Goal: Check status

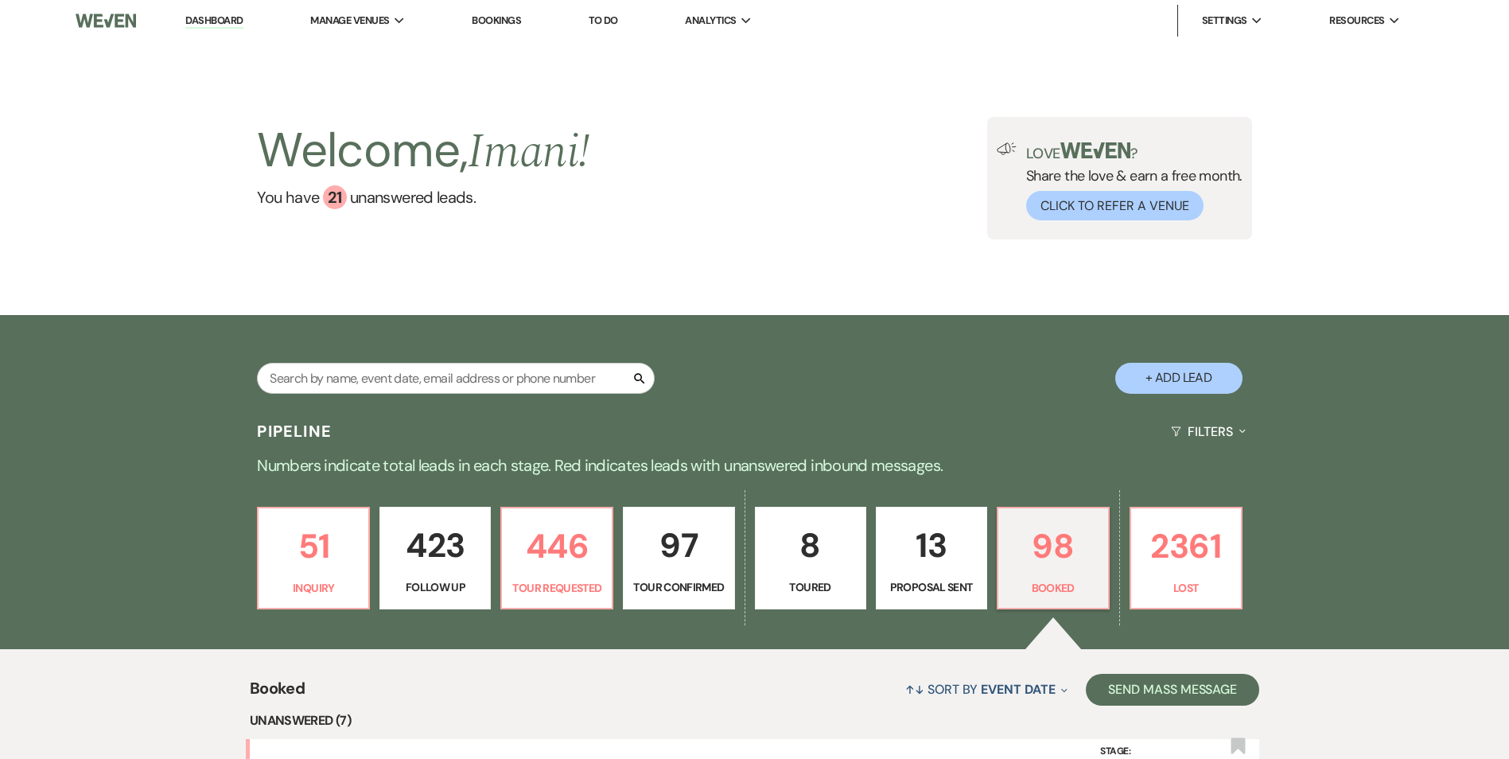
click at [515, 17] on link "Bookings" at bounding box center [496, 21] width 49 height 14
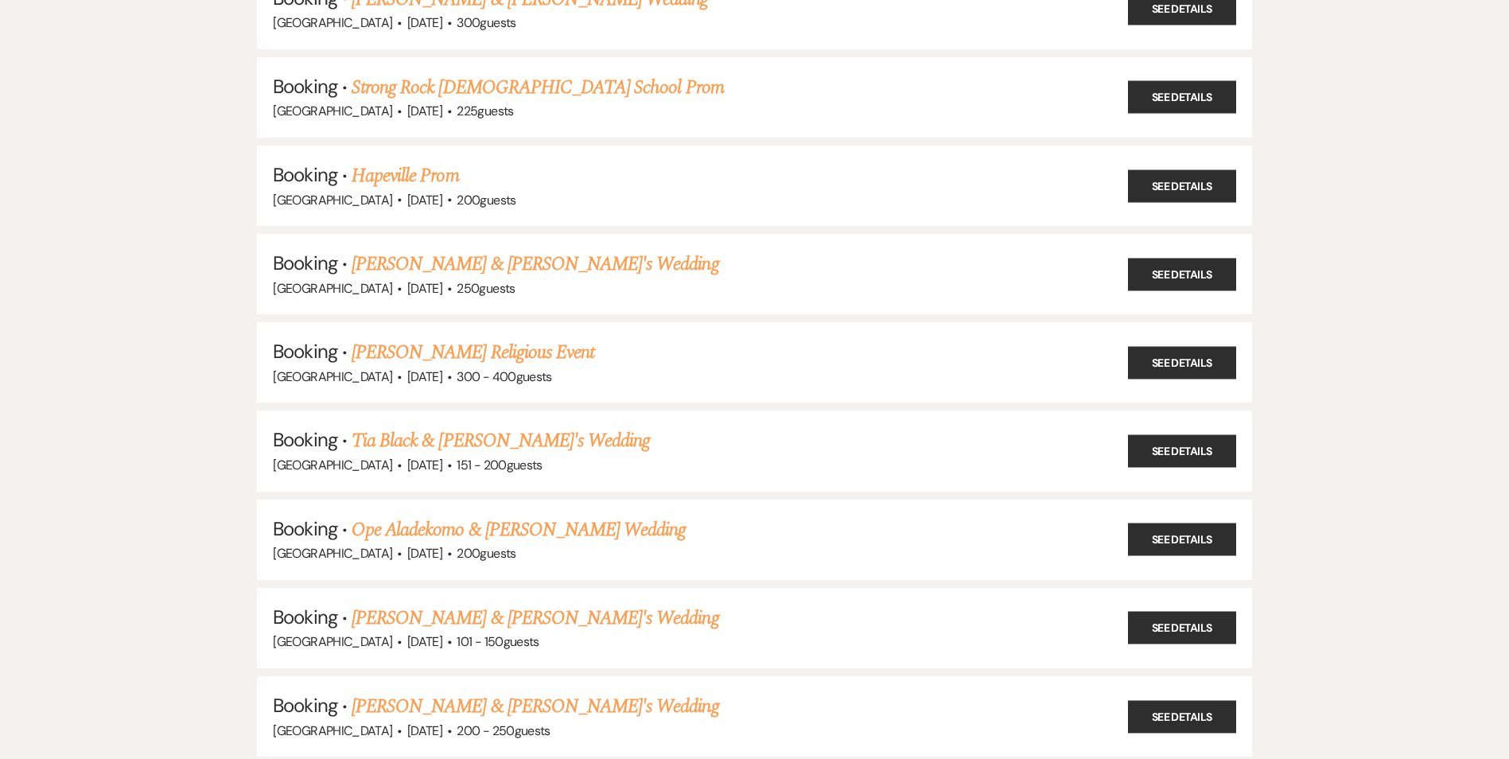
scroll to position [2068, 0]
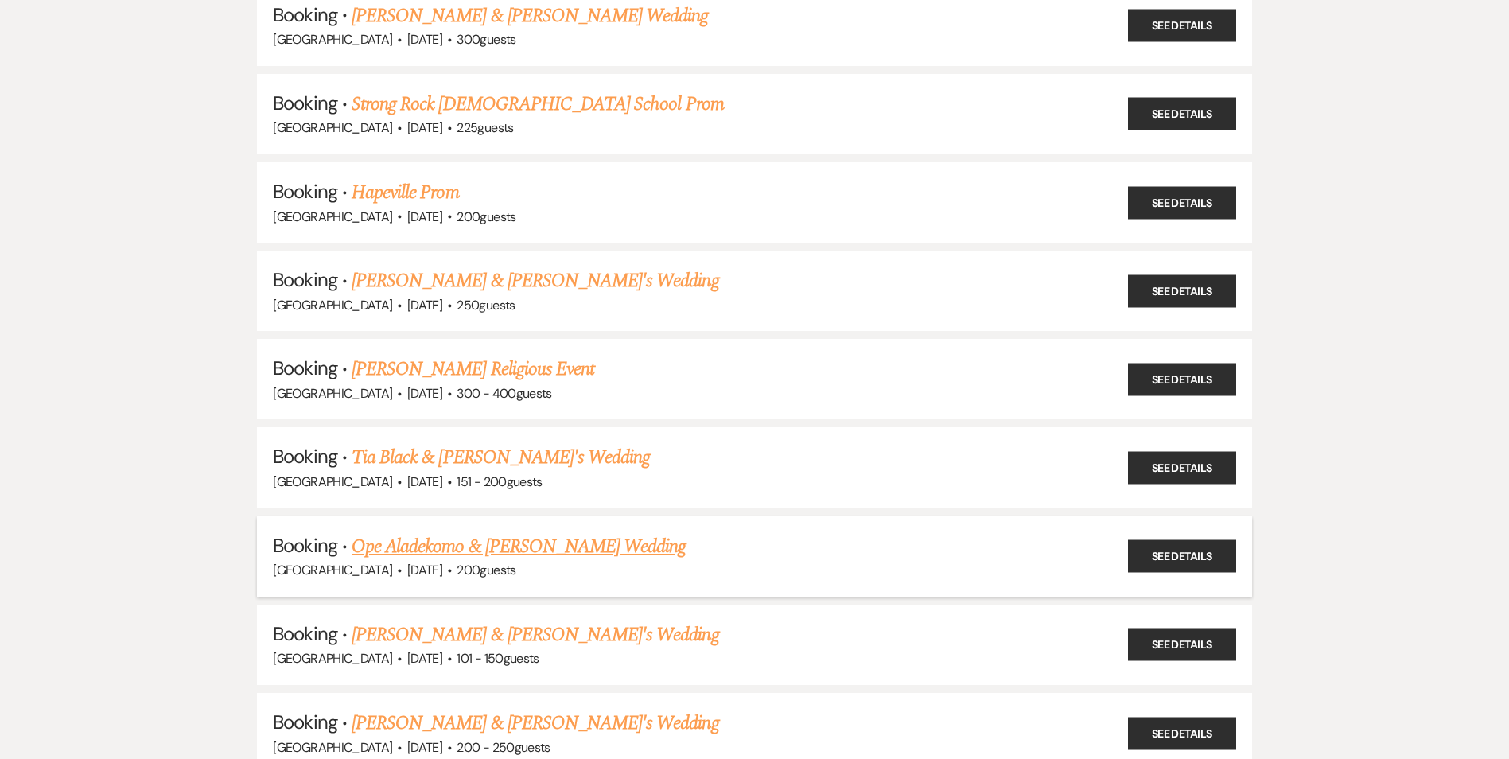
click at [407, 547] on link "Ope Aladekomo & [PERSON_NAME] Wedding" at bounding box center [519, 546] width 334 height 29
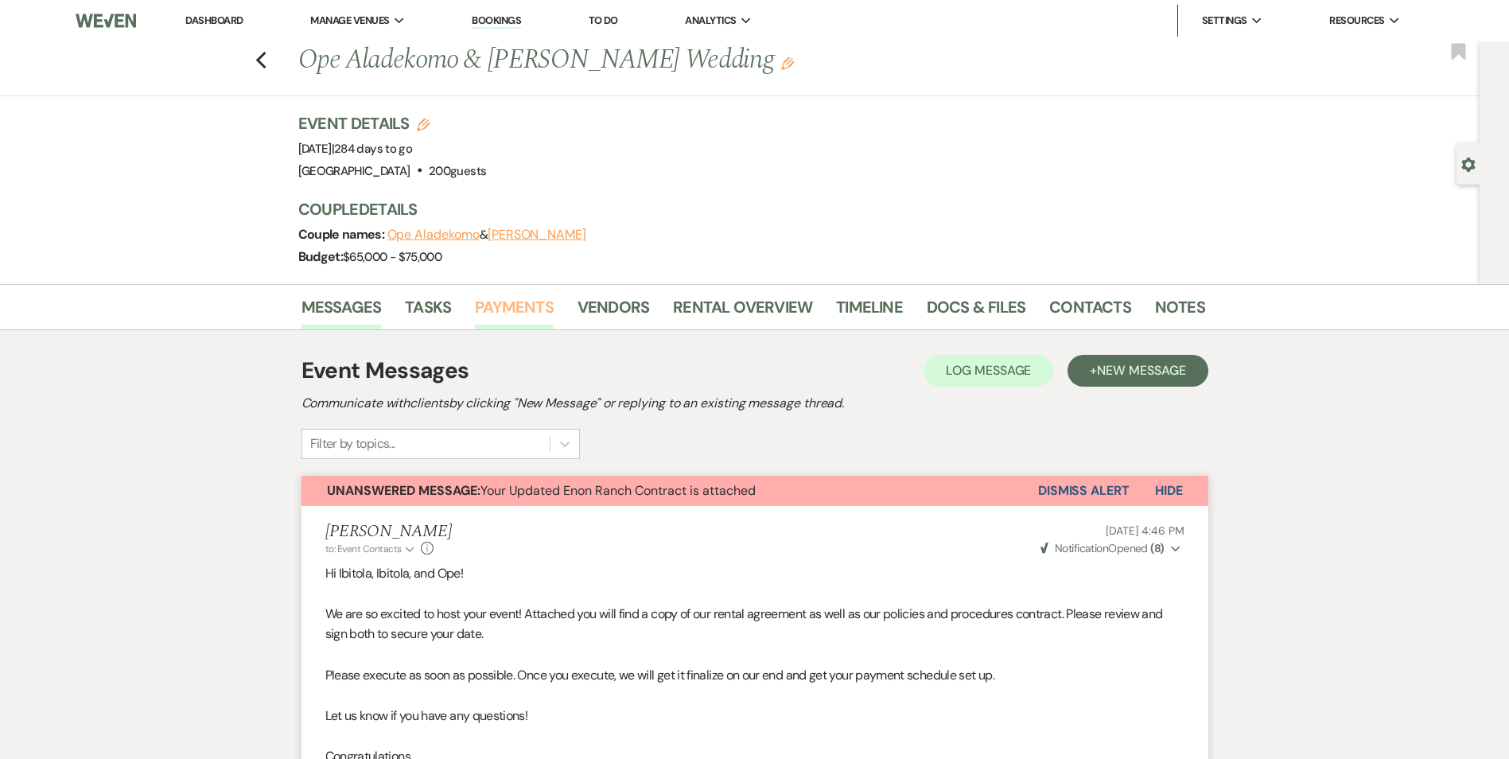
click at [514, 319] on link "Payments" at bounding box center [514, 311] width 79 height 35
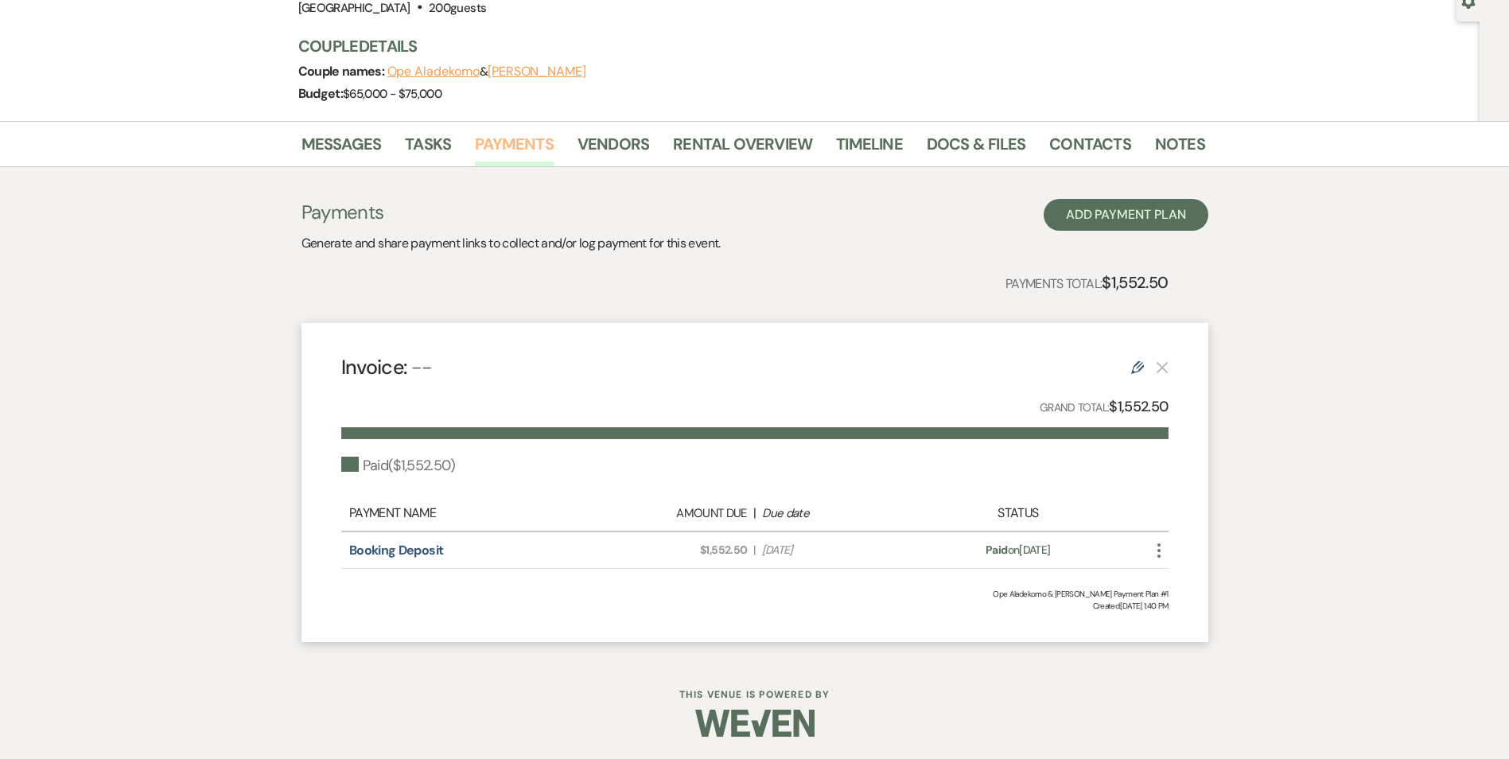
scroll to position [165, 0]
